Goal: Information Seeking & Learning: Find specific fact

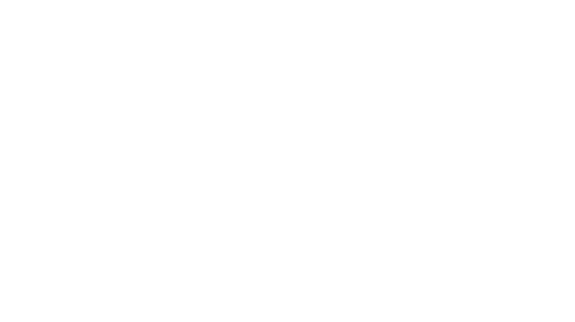
click at [283, 8] on div at bounding box center [287, 161] width 575 height 322
